Goal: Find specific page/section: Find specific page/section

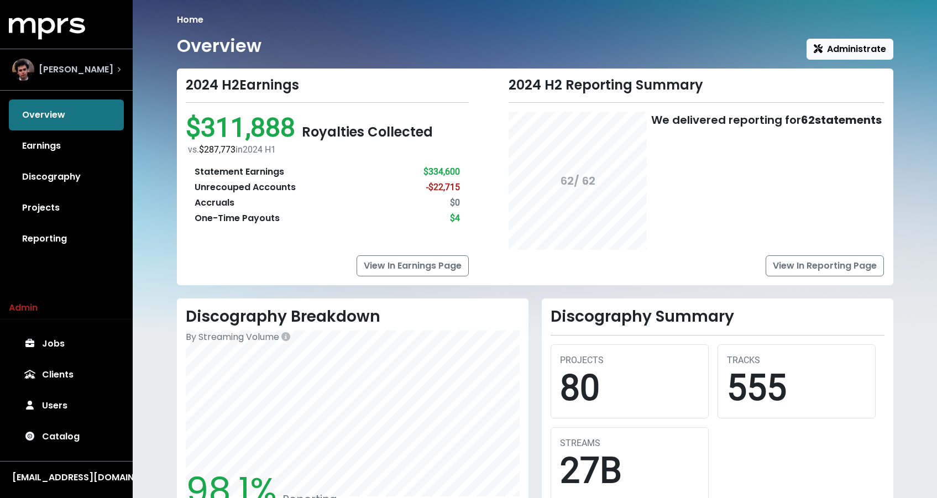
click at [51, 78] on div "[PERSON_NAME]" at bounding box center [62, 70] width 101 height 22
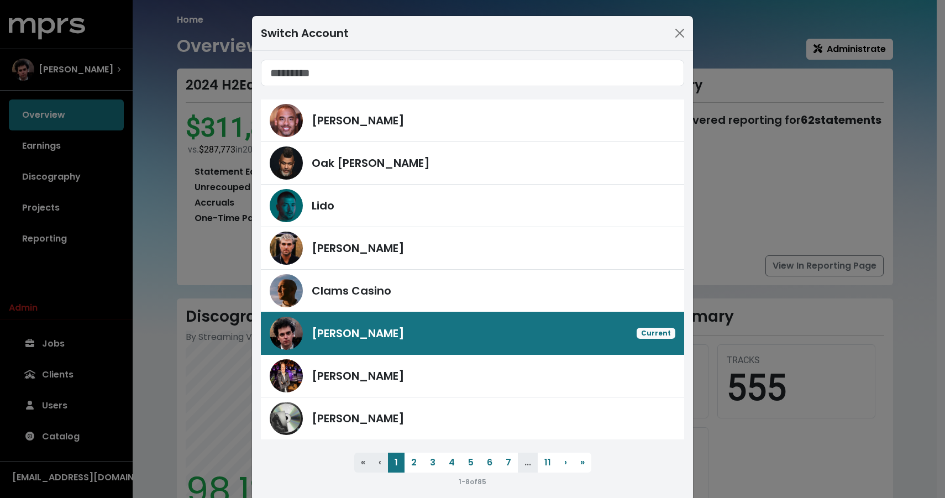
click at [365, 68] on input "Search accounts" at bounding box center [472, 73] width 423 height 27
click at [409, 70] on input "Search accounts" at bounding box center [472, 73] width 423 height 27
click at [324, 77] on input "Search accounts" at bounding box center [472, 73] width 423 height 27
click at [333, 157] on span "Oak [PERSON_NAME]" at bounding box center [371, 163] width 118 height 17
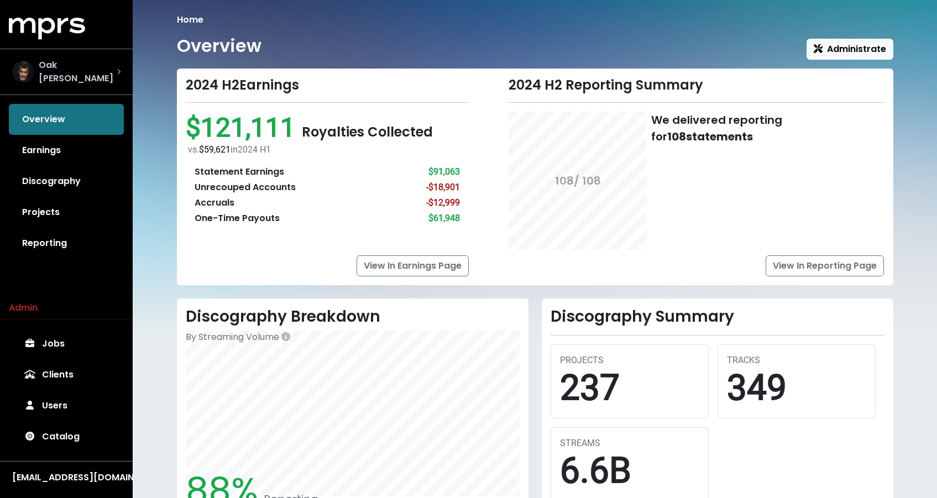
click at [80, 51] on div "Oak [PERSON_NAME]" at bounding box center [66, 72] width 126 height 44
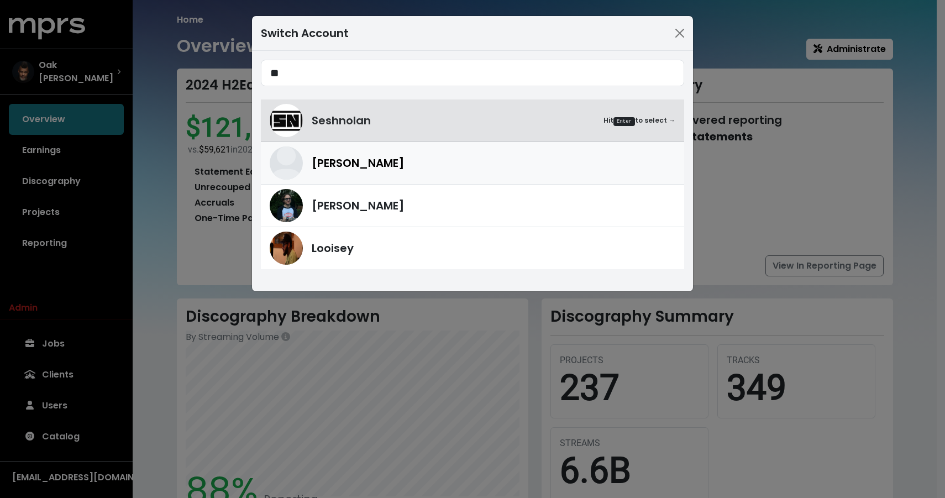
type input "**"
click at [346, 168] on span "[PERSON_NAME]" at bounding box center [358, 163] width 93 height 17
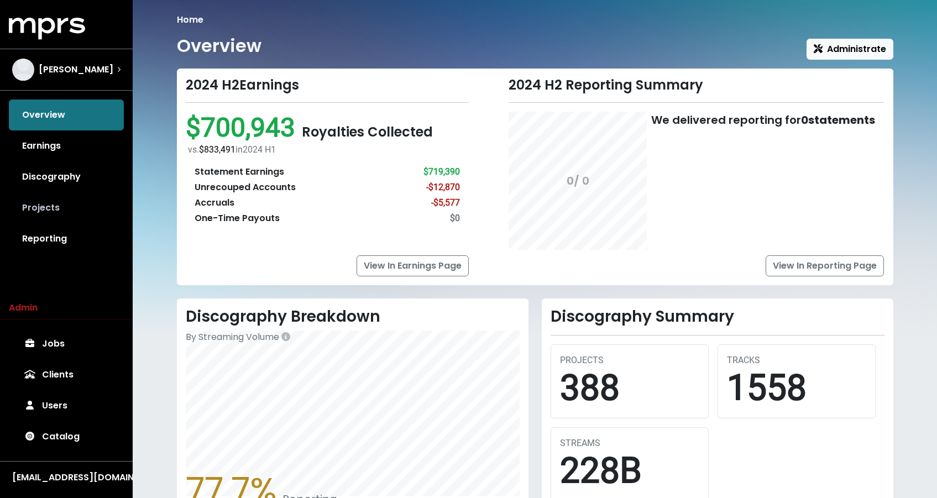
click at [56, 215] on link "Projects" at bounding box center [66, 207] width 115 height 31
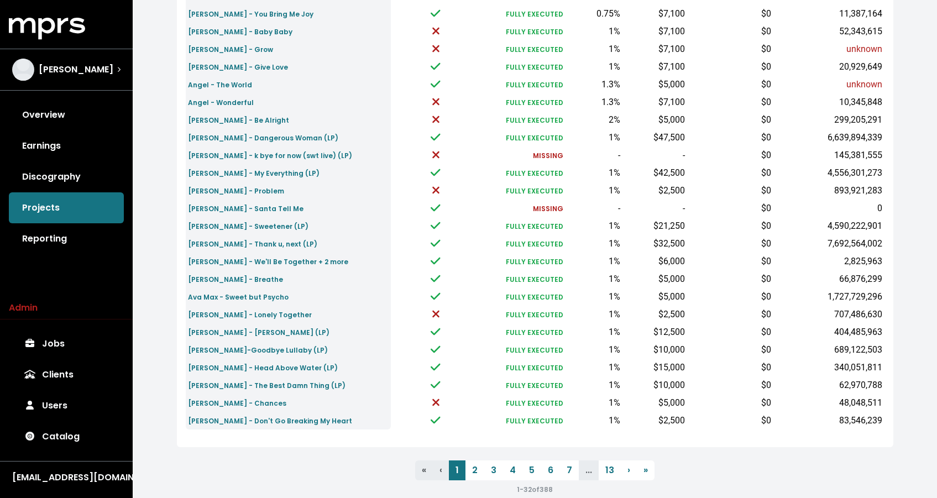
scroll to position [15, 0]
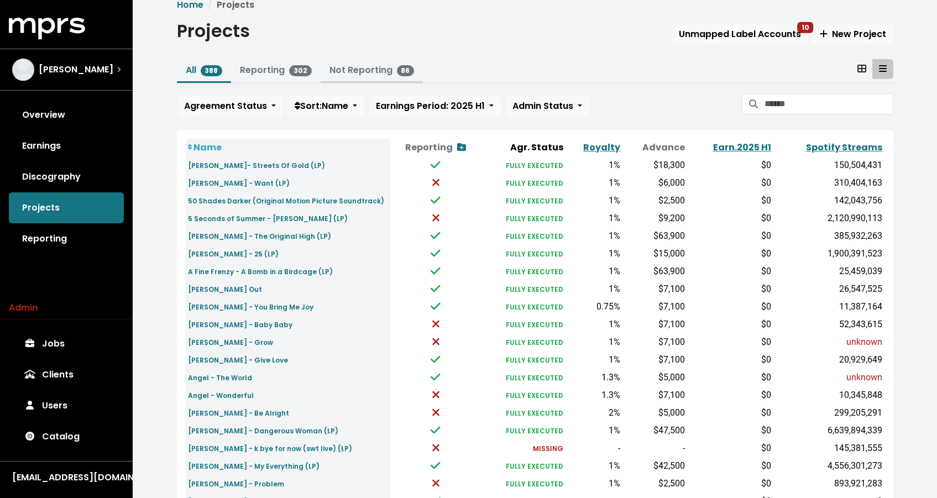
click at [364, 77] on button "Not Reporting 86" at bounding box center [372, 71] width 103 height 24
click at [357, 72] on link "Not Reporting 86" at bounding box center [371, 70] width 85 height 13
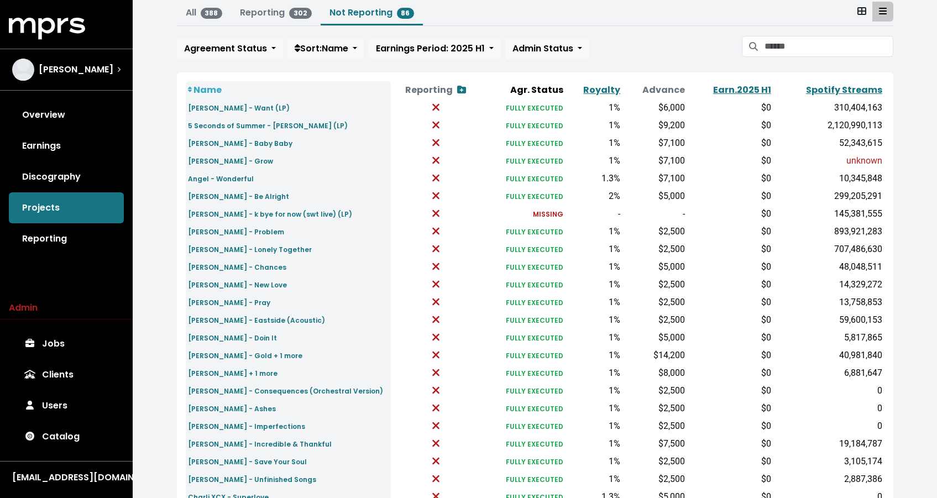
scroll to position [285, 0]
